Goal: Task Accomplishment & Management: Check status

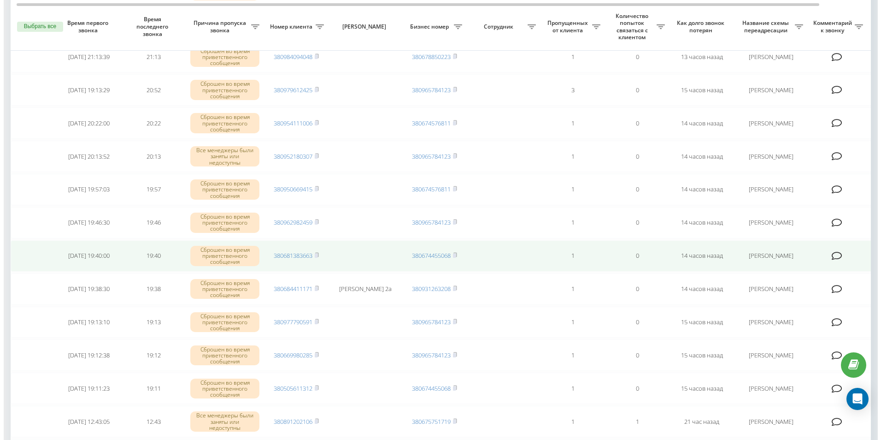
scroll to position [277, 0]
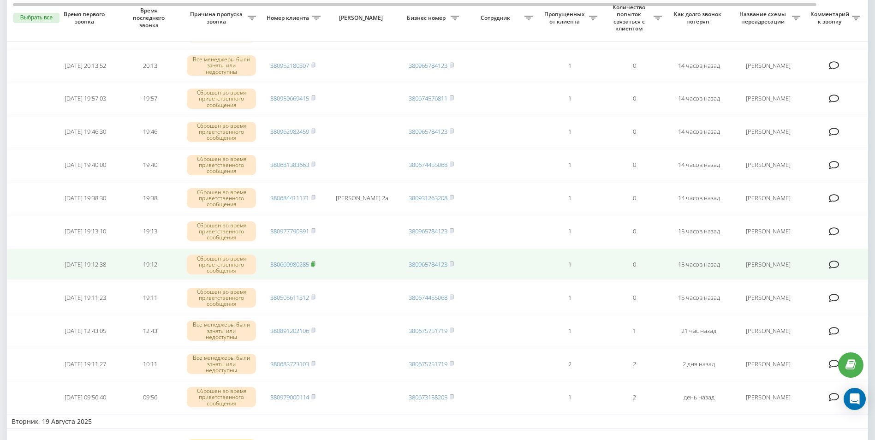
click at [314, 265] on rect at bounding box center [312, 264] width 3 height 4
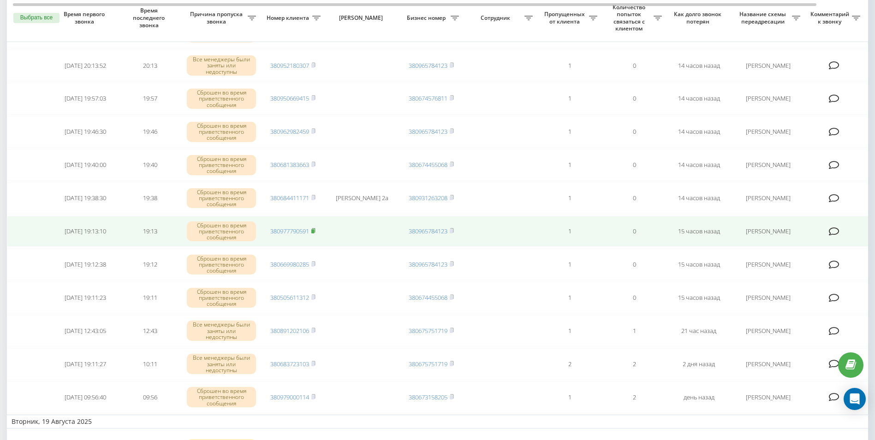
click at [315, 232] on icon at bounding box center [313, 230] width 3 height 4
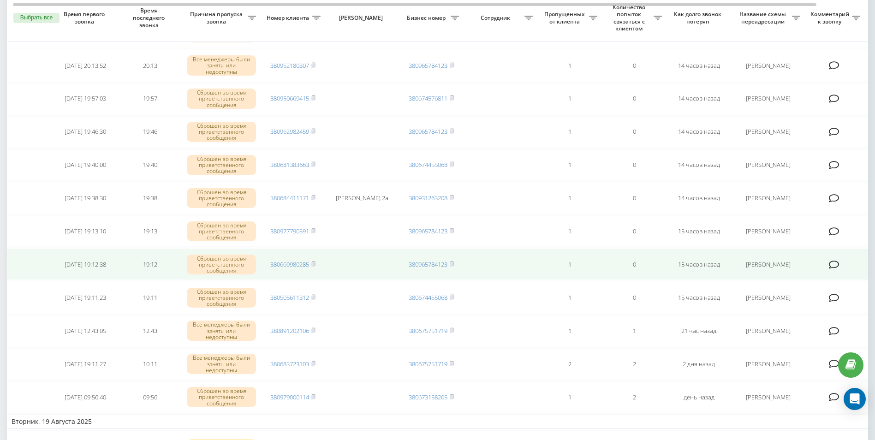
click at [834, 265] on icon at bounding box center [833, 264] width 11 height 9
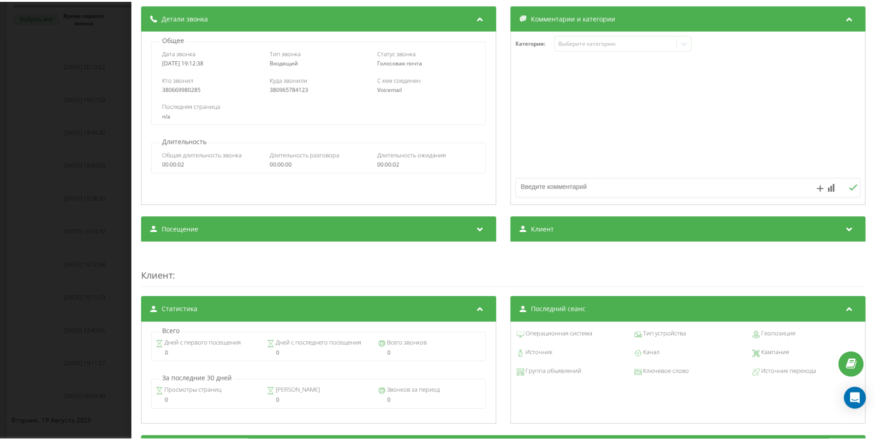
scroll to position [46, 0]
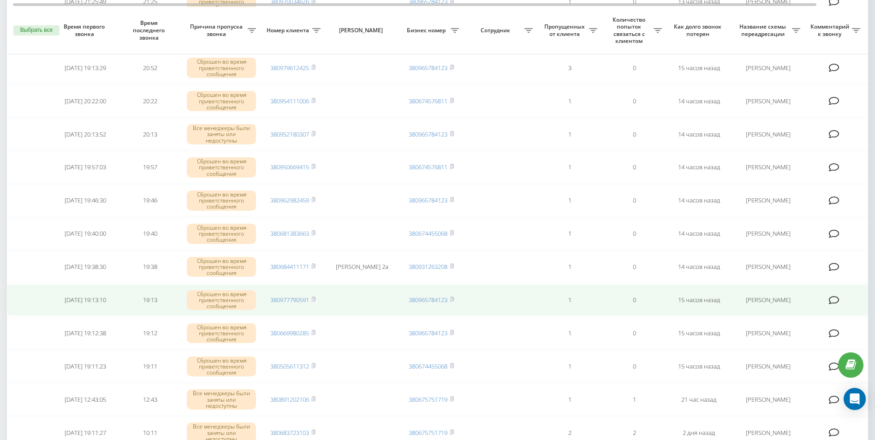
scroll to position [184, 0]
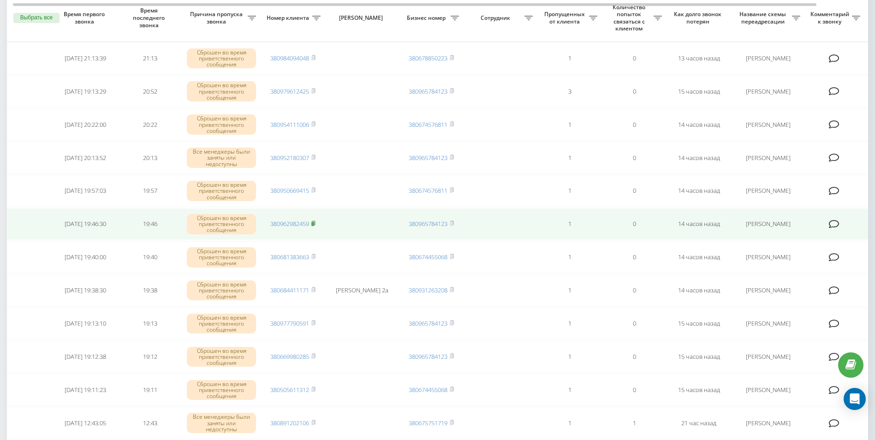
click at [314, 224] on rect at bounding box center [312, 224] width 3 height 4
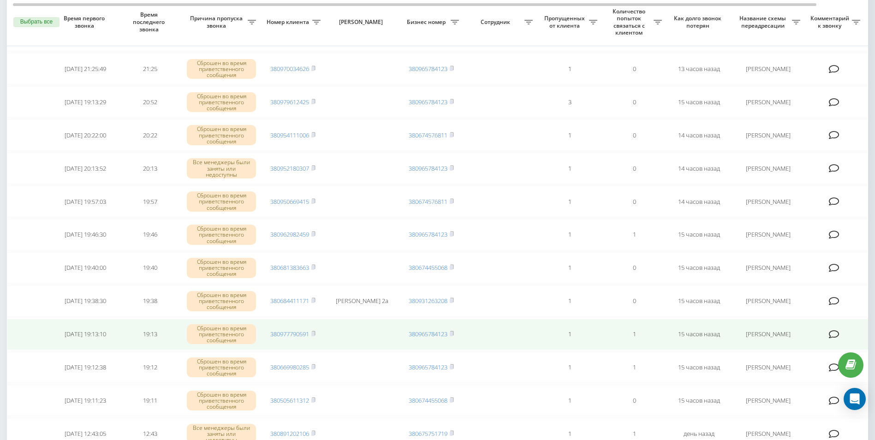
scroll to position [138, 0]
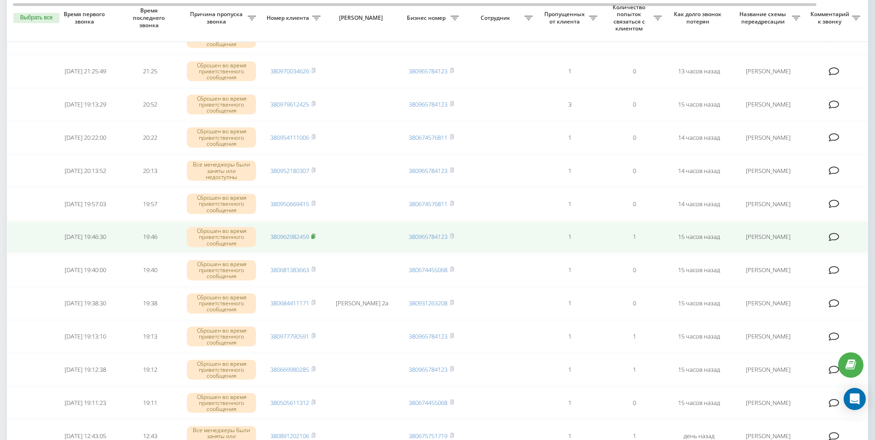
click at [315, 236] on icon at bounding box center [313, 236] width 4 height 6
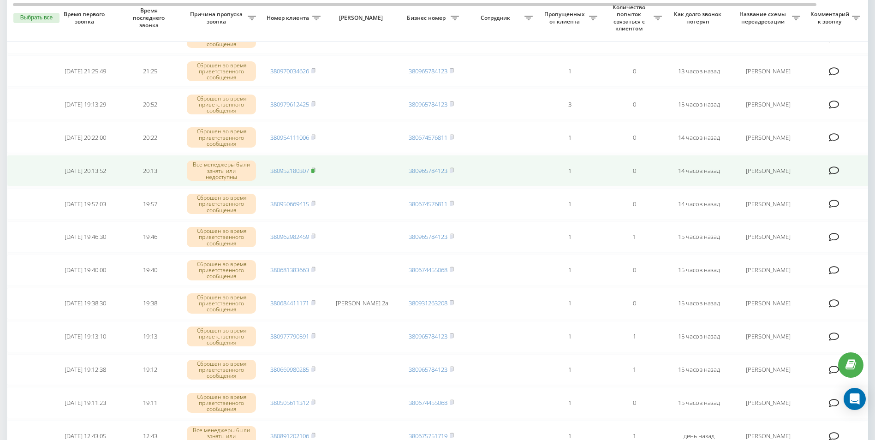
click at [314, 172] on rect at bounding box center [312, 171] width 3 height 4
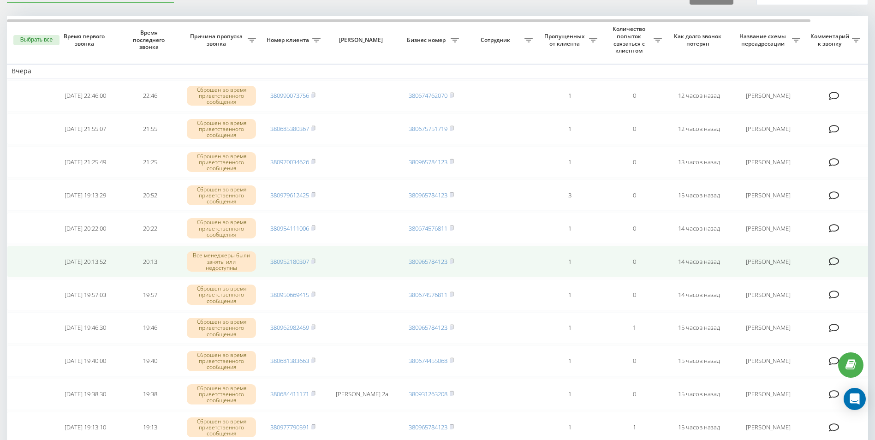
scroll to position [46, 0]
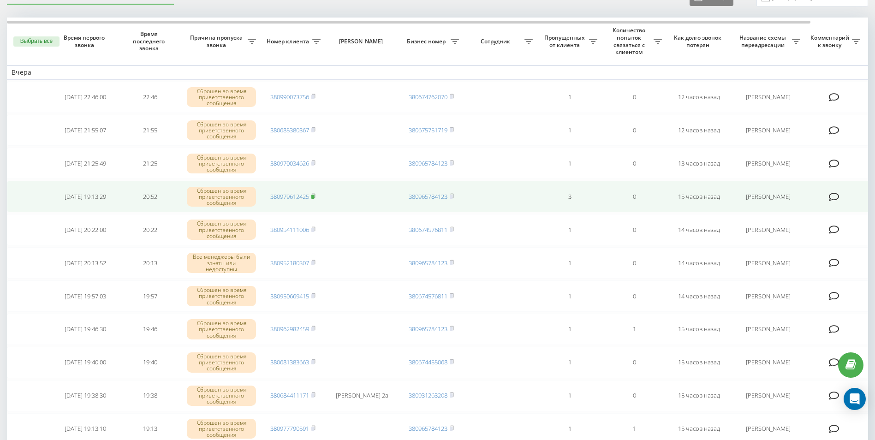
click at [313, 196] on rect at bounding box center [312, 197] width 3 height 4
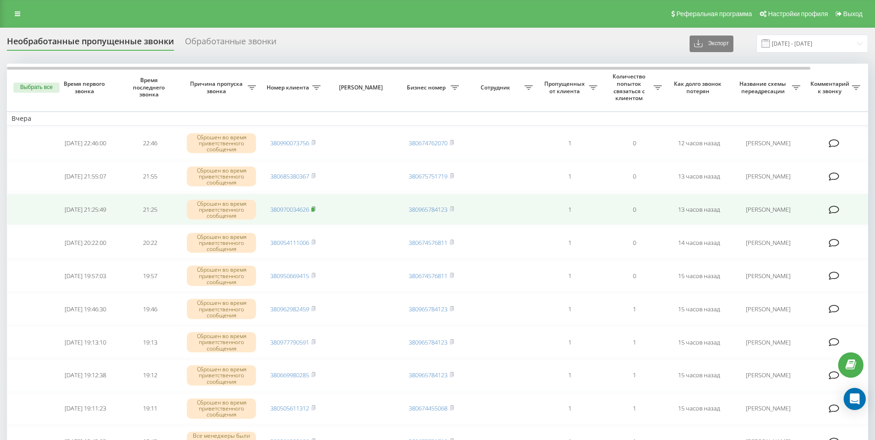
click at [313, 211] on rect at bounding box center [312, 209] width 3 height 4
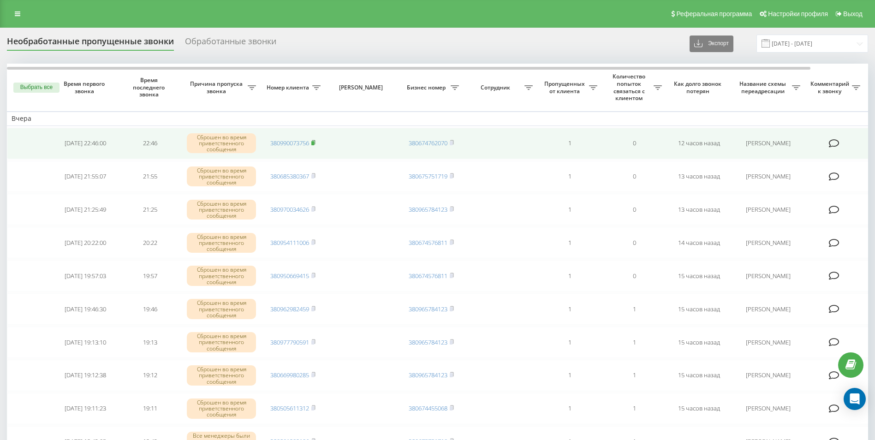
click at [315, 144] on icon at bounding box center [313, 142] width 3 height 4
click at [313, 143] on rect at bounding box center [312, 143] width 3 height 4
